Goal: Task Accomplishment & Management: Use online tool/utility

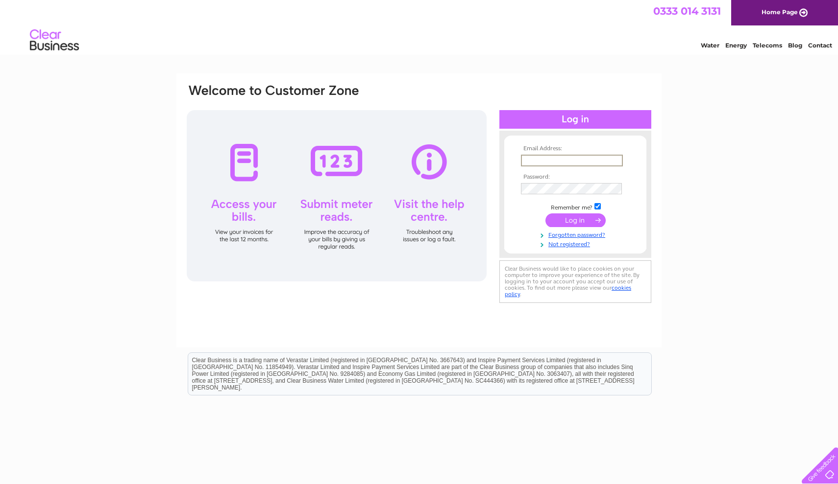
type input "[EMAIL_ADDRESS][DOMAIN_NAME]"
click at [574, 220] on input "submit" at bounding box center [575, 221] width 60 height 14
click at [586, 218] on input "submit" at bounding box center [575, 220] width 60 height 14
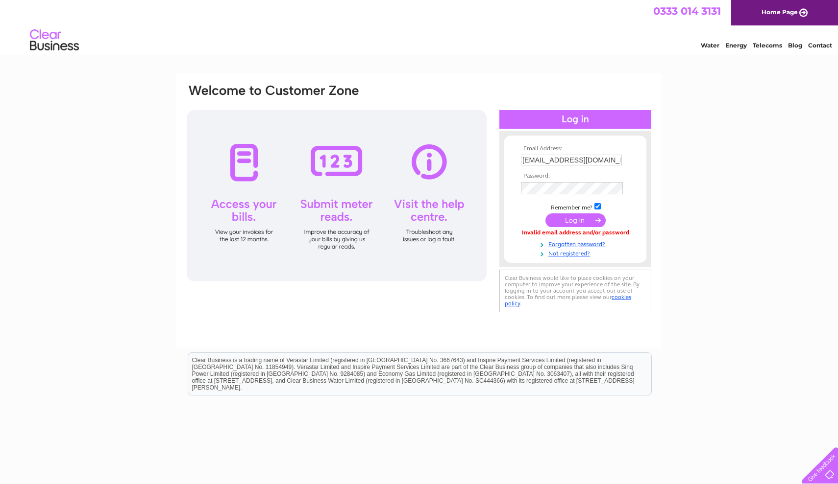
click at [597, 217] on input "submit" at bounding box center [575, 221] width 60 height 14
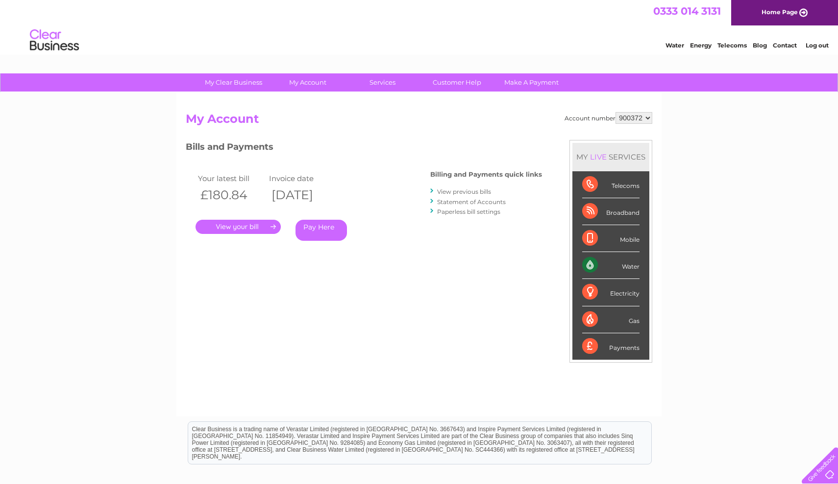
click at [609, 260] on div "Water" at bounding box center [610, 265] width 57 height 27
click at [596, 267] on div "Water" at bounding box center [610, 265] width 57 height 27
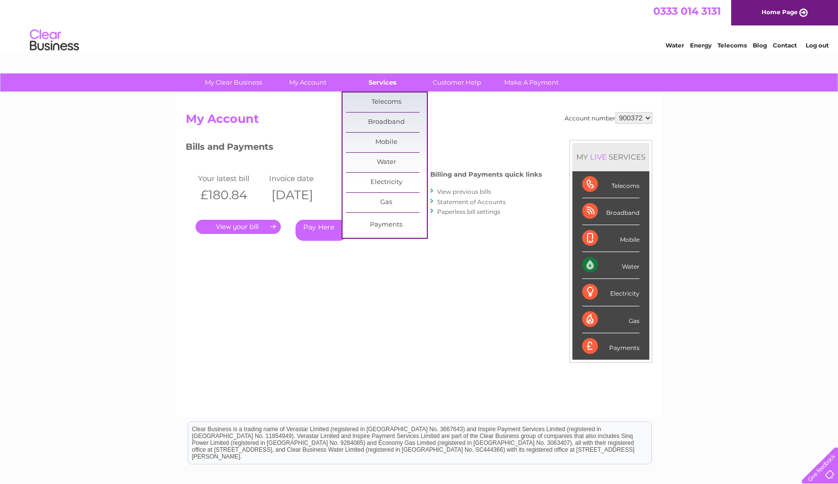
click at [375, 82] on link "Services" at bounding box center [382, 82] width 81 height 18
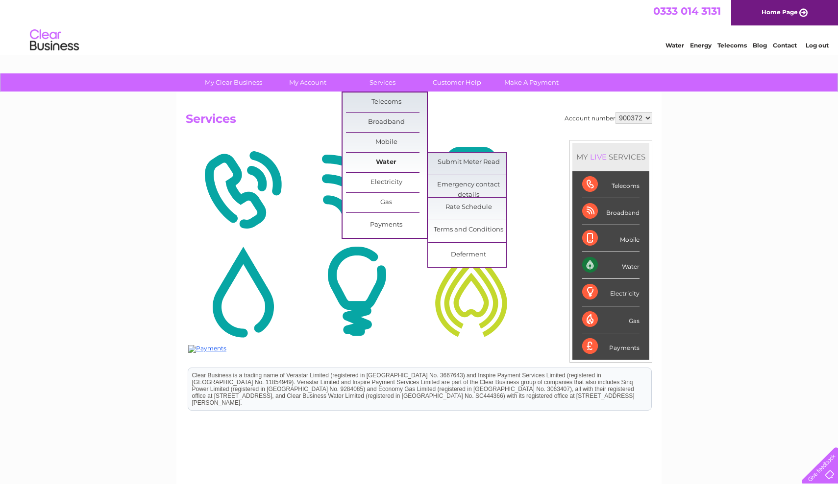
click at [389, 162] on link "Water" at bounding box center [386, 163] width 81 height 20
drag, startPoint x: 433, startPoint y: 162, endPoint x: 447, endPoint y: 161, distance: 13.8
click at [446, 162] on link "Submit Meter Read" at bounding box center [468, 163] width 81 height 20
click at [447, 161] on link "Submit Meter Read" at bounding box center [468, 163] width 81 height 20
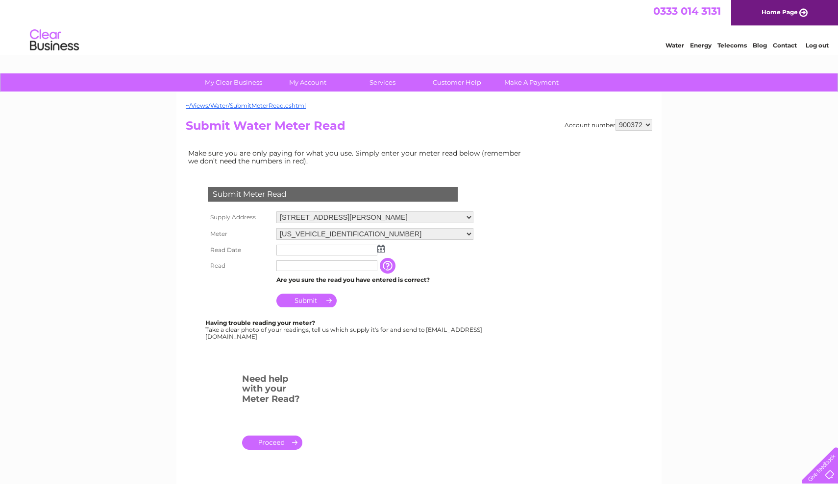
click at [379, 245] on img at bounding box center [380, 249] width 7 height 8
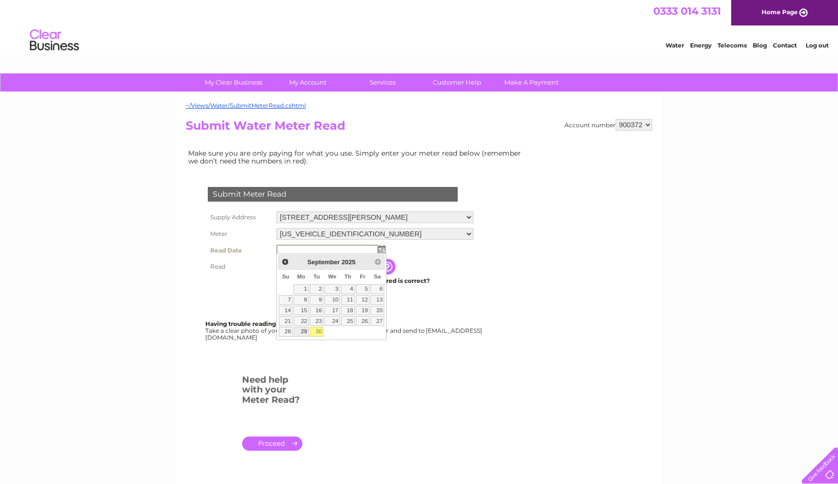
click at [303, 331] on link "29" at bounding box center [300, 332] width 15 height 10
type input "2025/09/29"
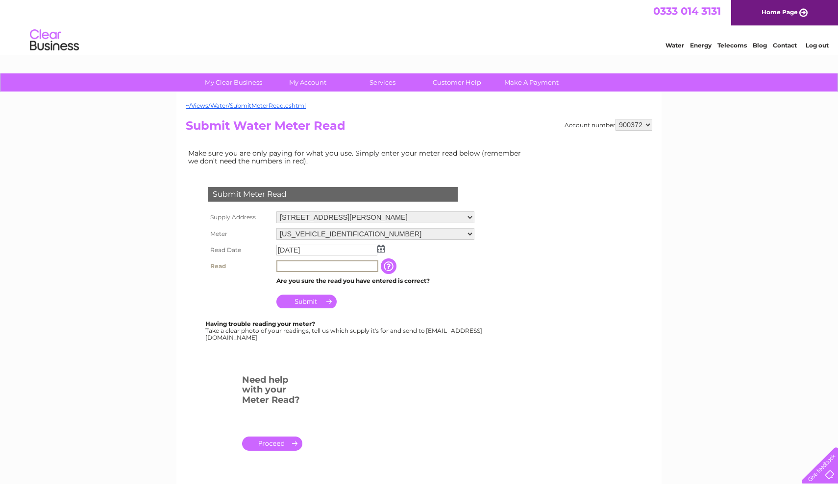
click at [295, 266] on input "text" at bounding box center [327, 267] width 102 height 12
type input "01239"
click at [325, 296] on input "Submit" at bounding box center [306, 301] width 60 height 14
